Goal: Learn about a topic

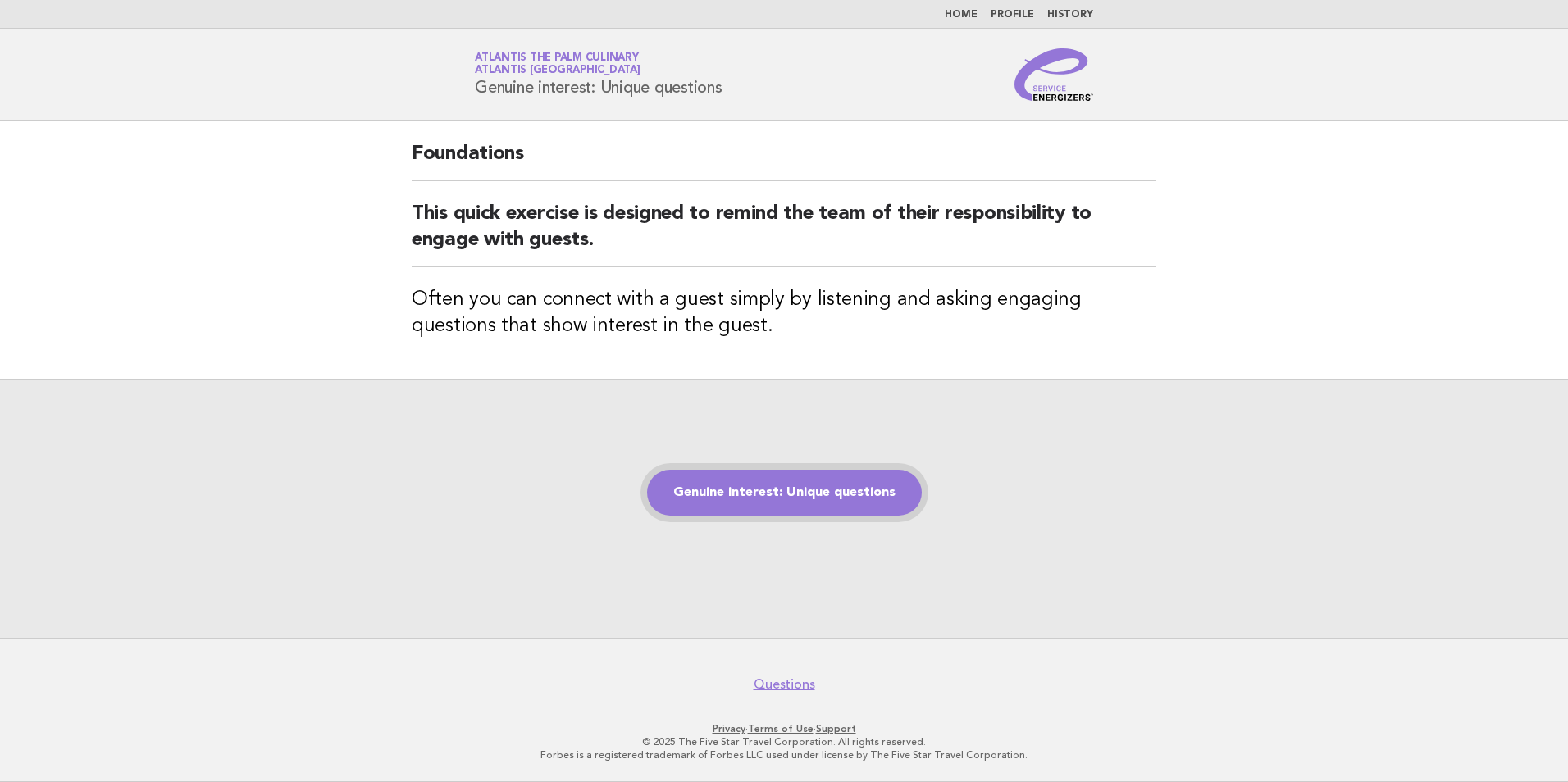
click at [768, 504] on link "Genuine interest: Unique questions" at bounding box center [784, 493] width 275 height 46
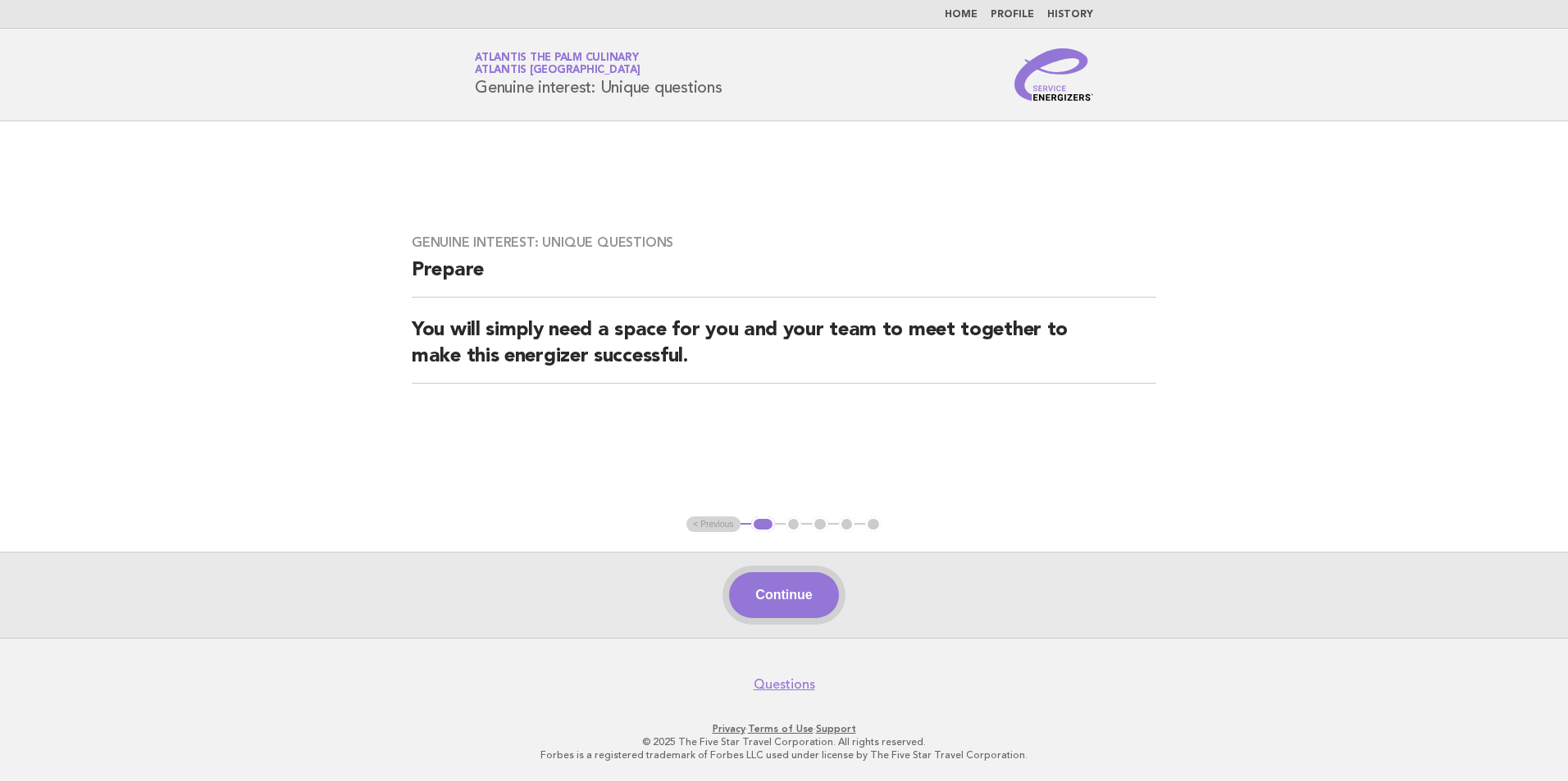
click at [801, 594] on button "Continue" at bounding box center [783, 595] width 109 height 46
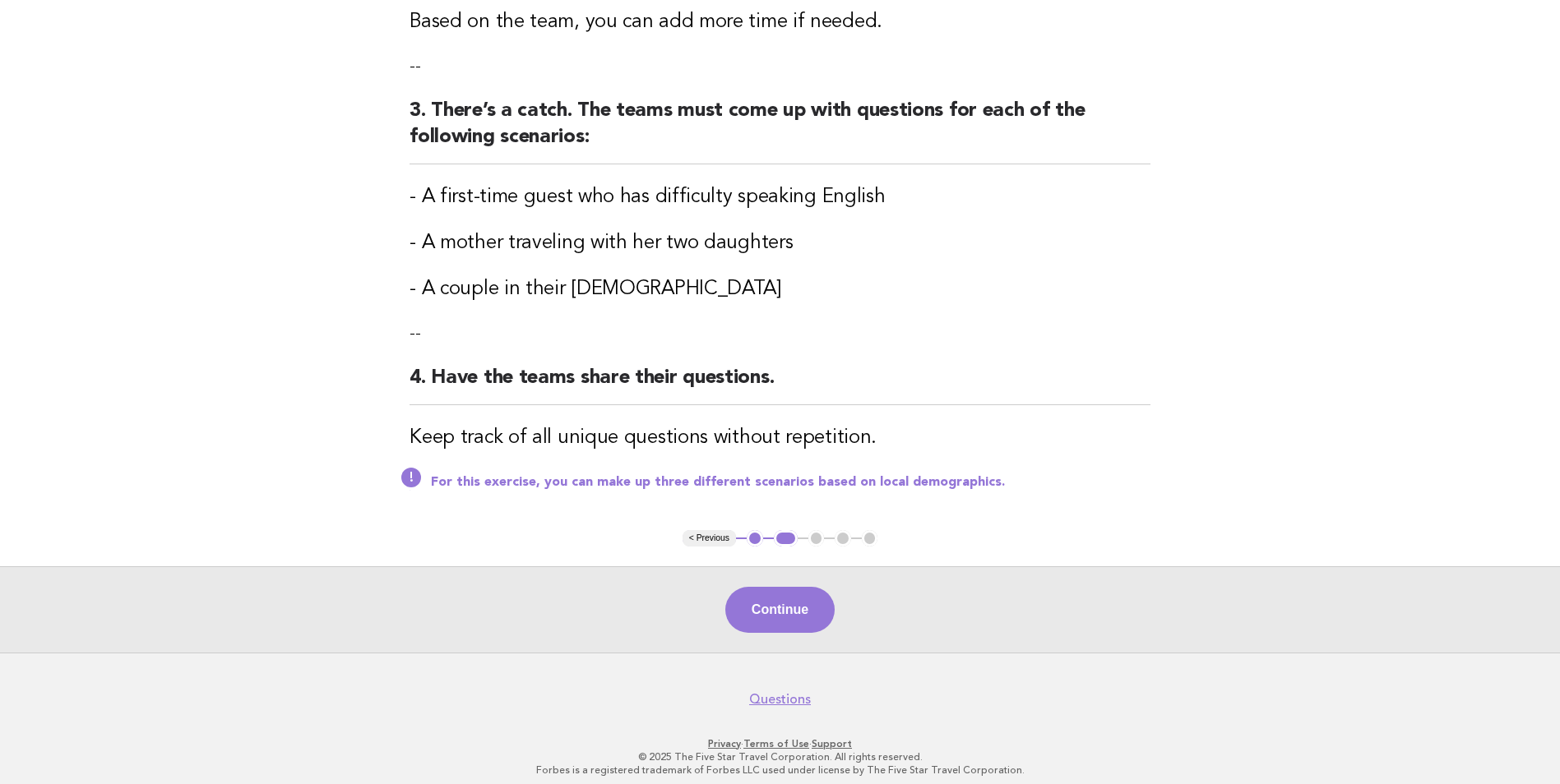
scroll to position [462, 0]
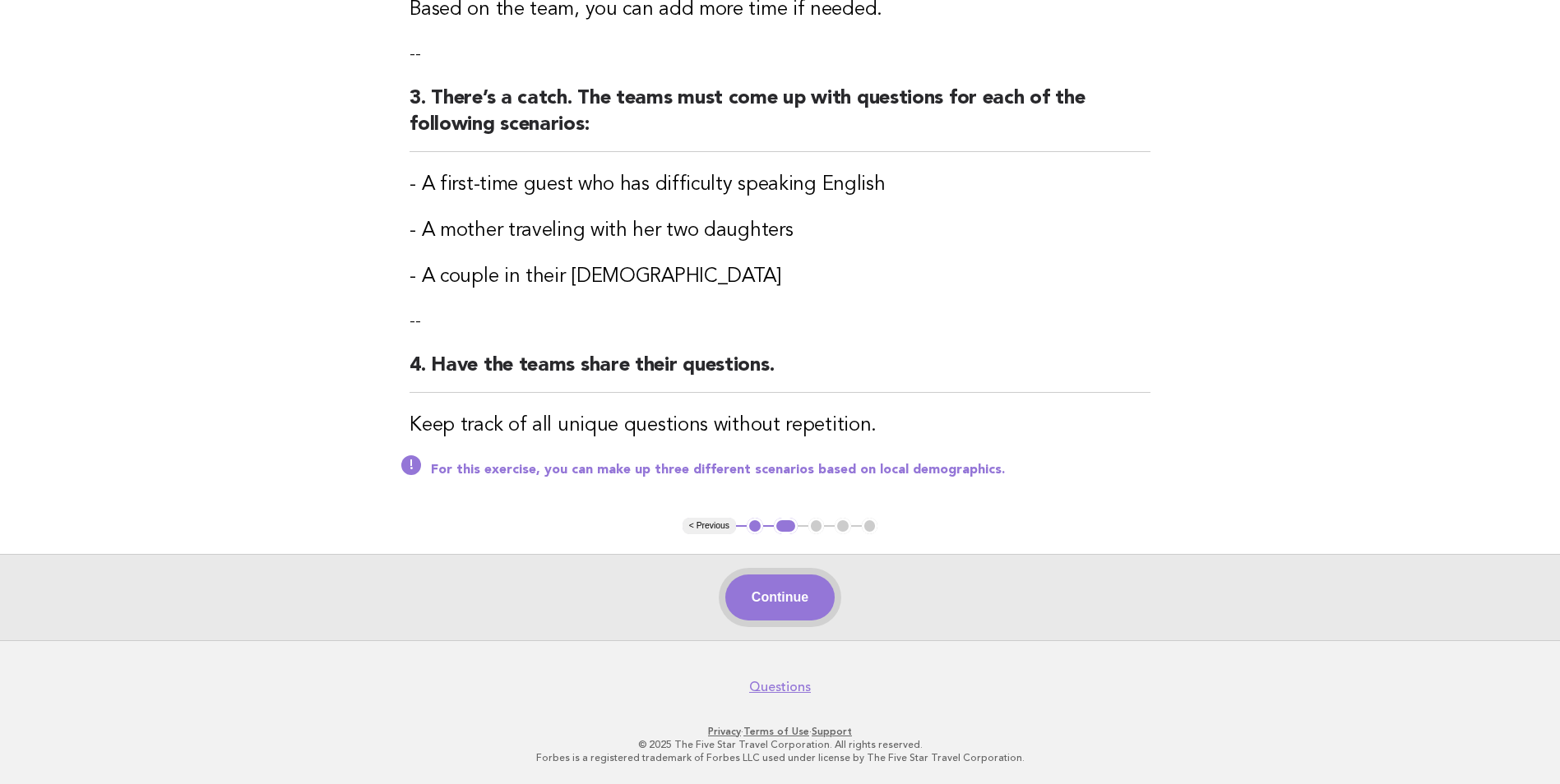
click at [779, 599] on button "Continue" at bounding box center [779, 597] width 109 height 46
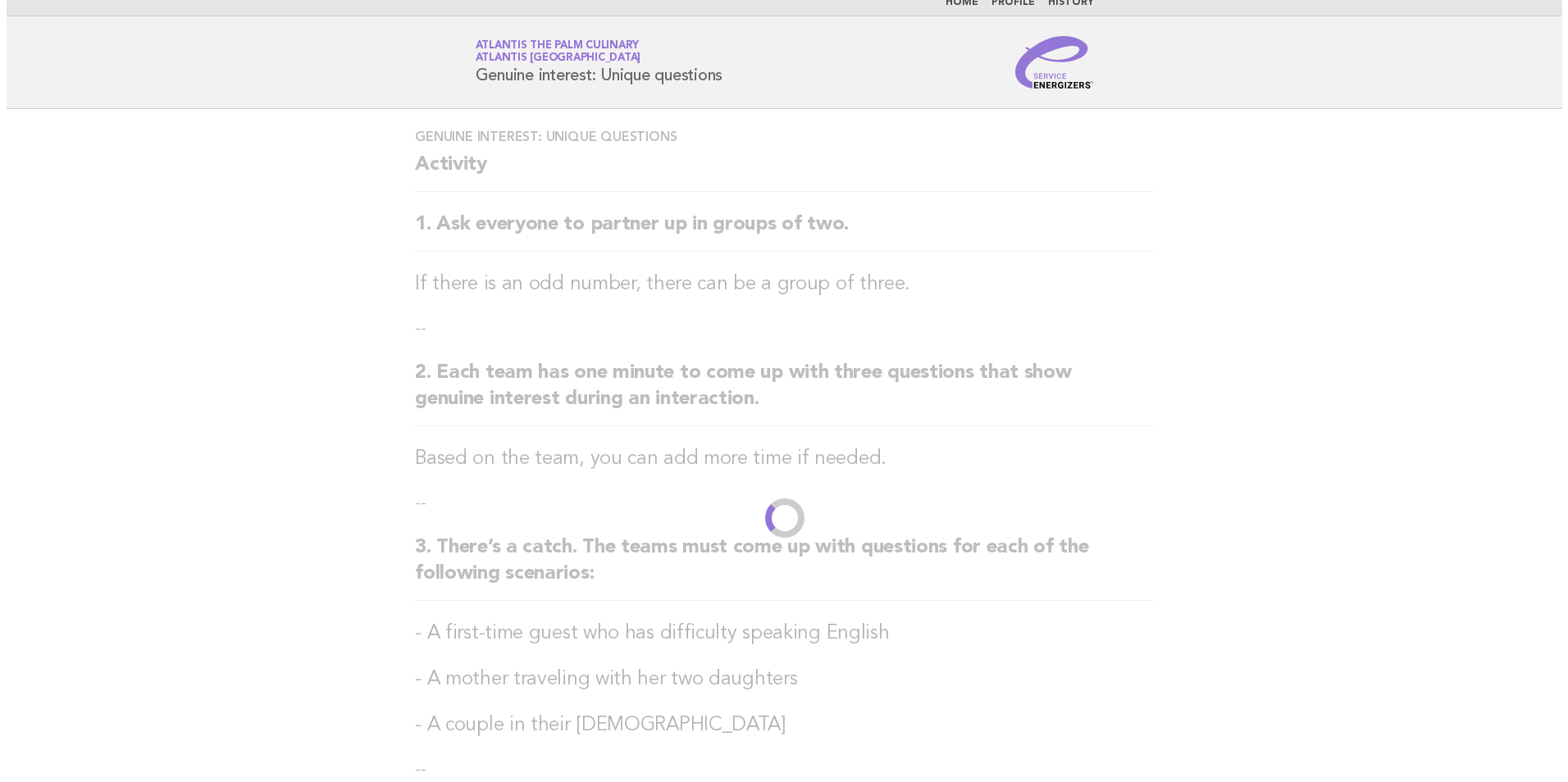
scroll to position [0, 0]
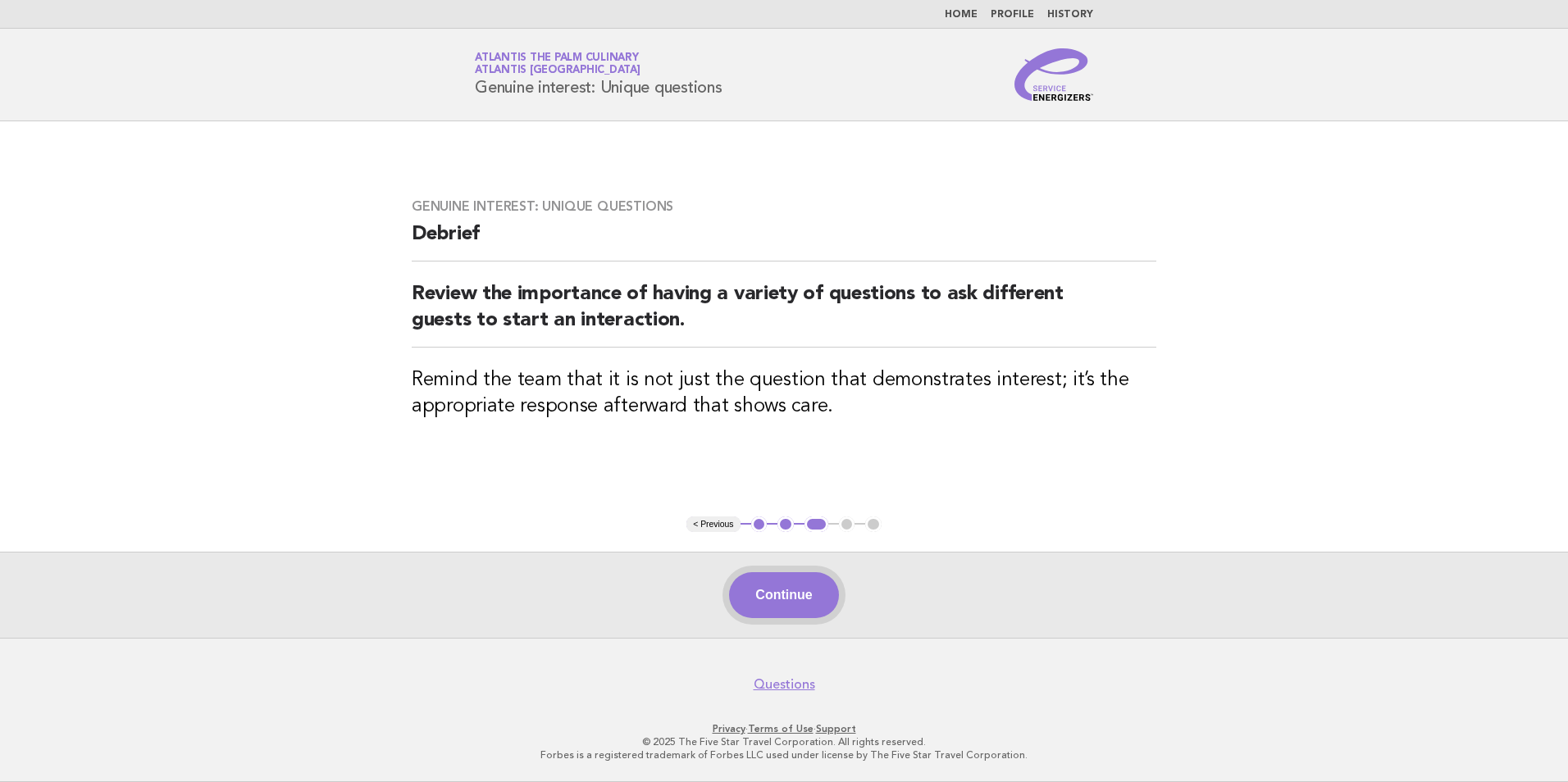
click at [787, 605] on button "Continue" at bounding box center [783, 595] width 109 height 46
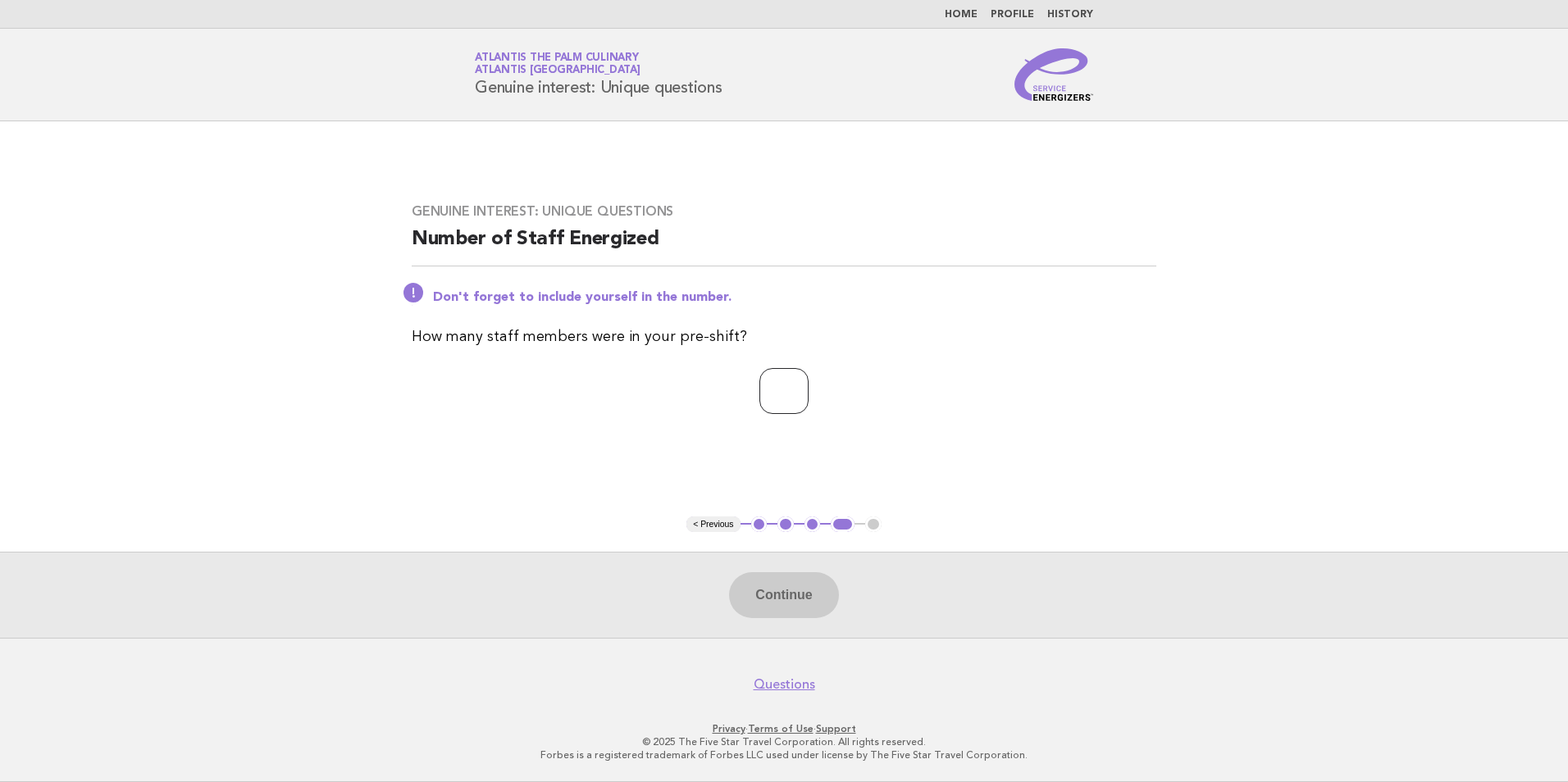
click at [808, 384] on input "*" at bounding box center [784, 391] width 49 height 46
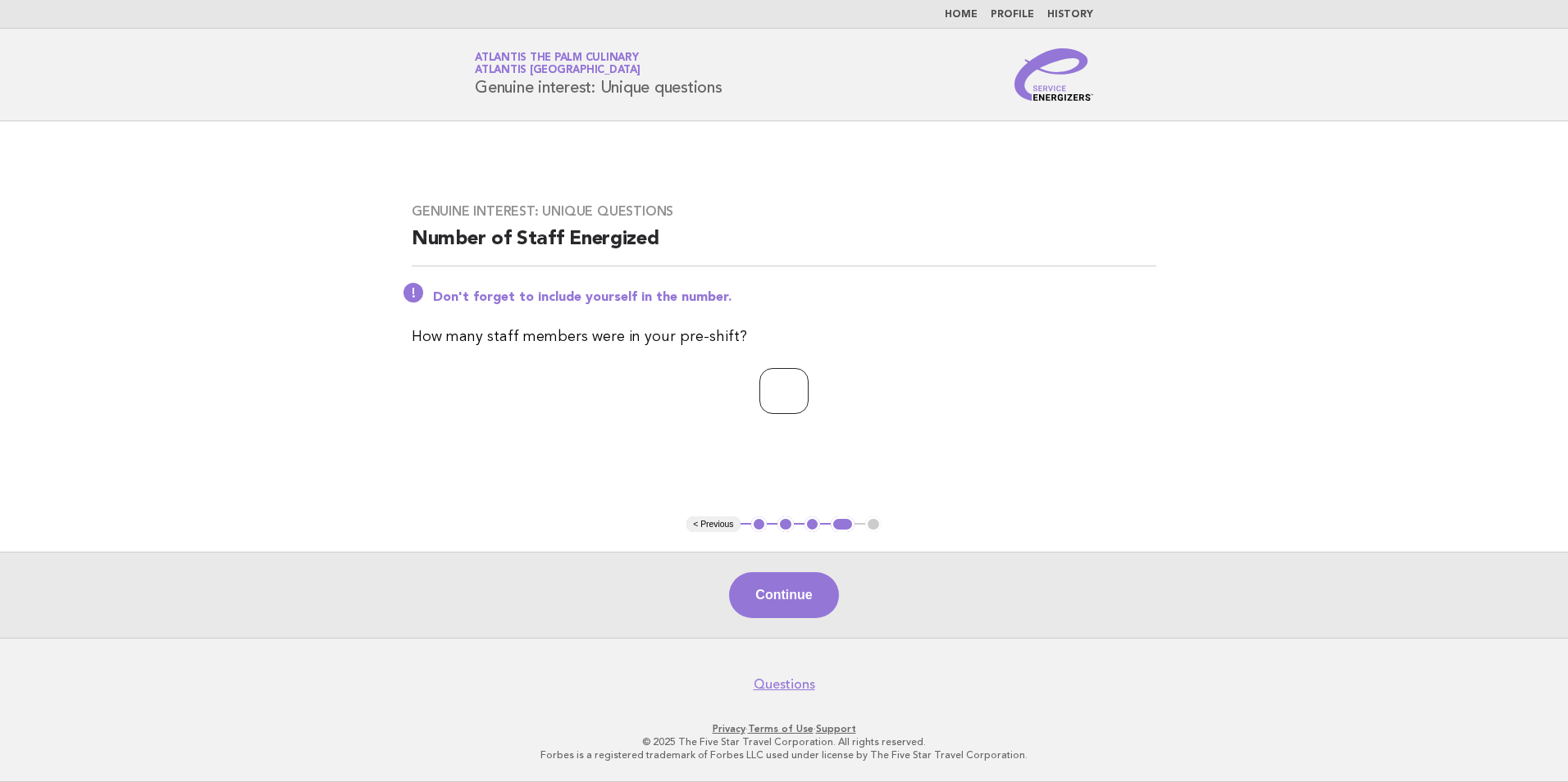
click at [808, 384] on input "*" at bounding box center [784, 391] width 49 height 46
type input "**"
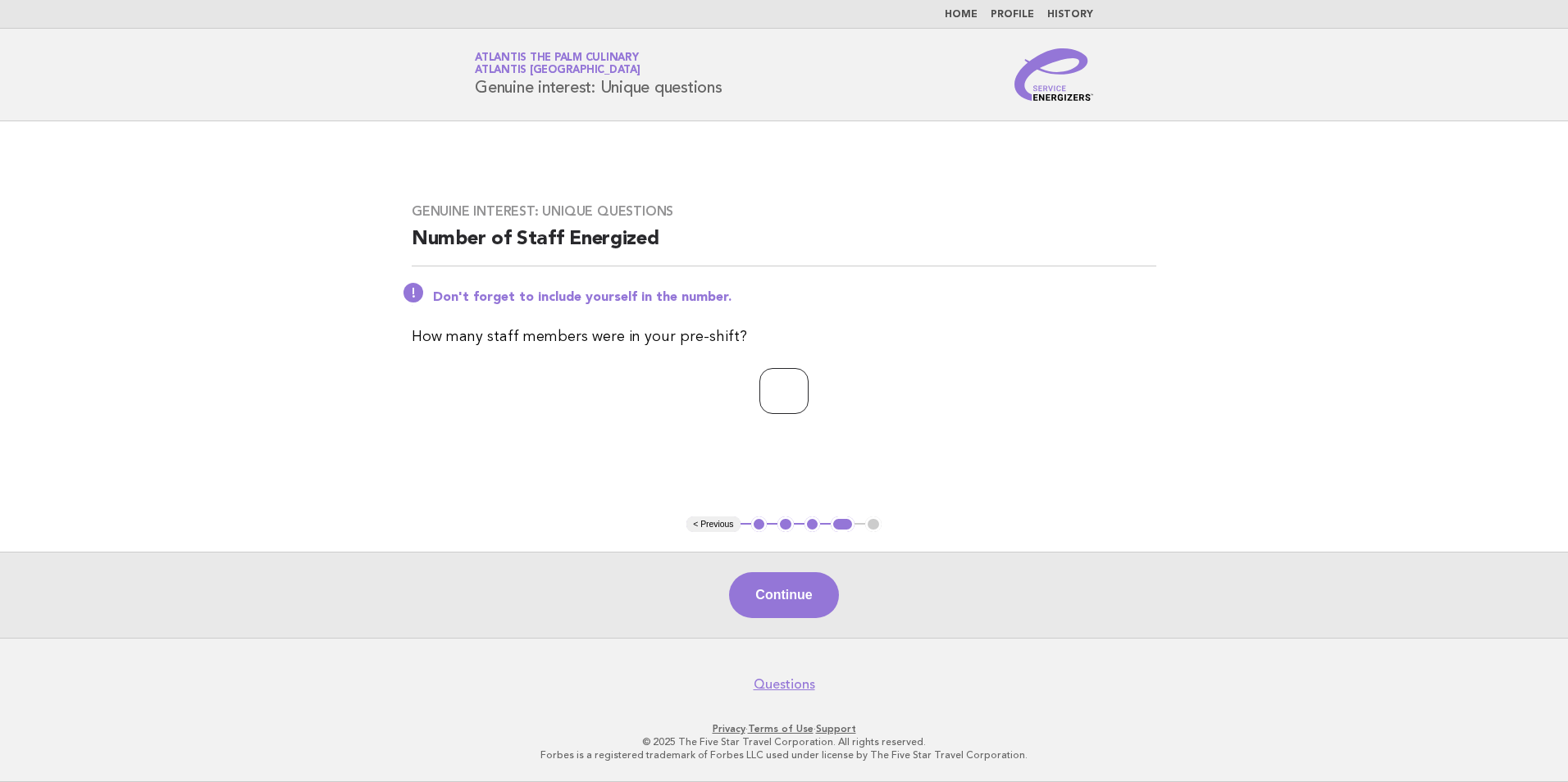
click at [808, 384] on input "**" at bounding box center [784, 391] width 49 height 46
click at [774, 602] on button "Continue" at bounding box center [783, 595] width 109 height 46
